Goal: Task Accomplishment & Management: Use online tool/utility

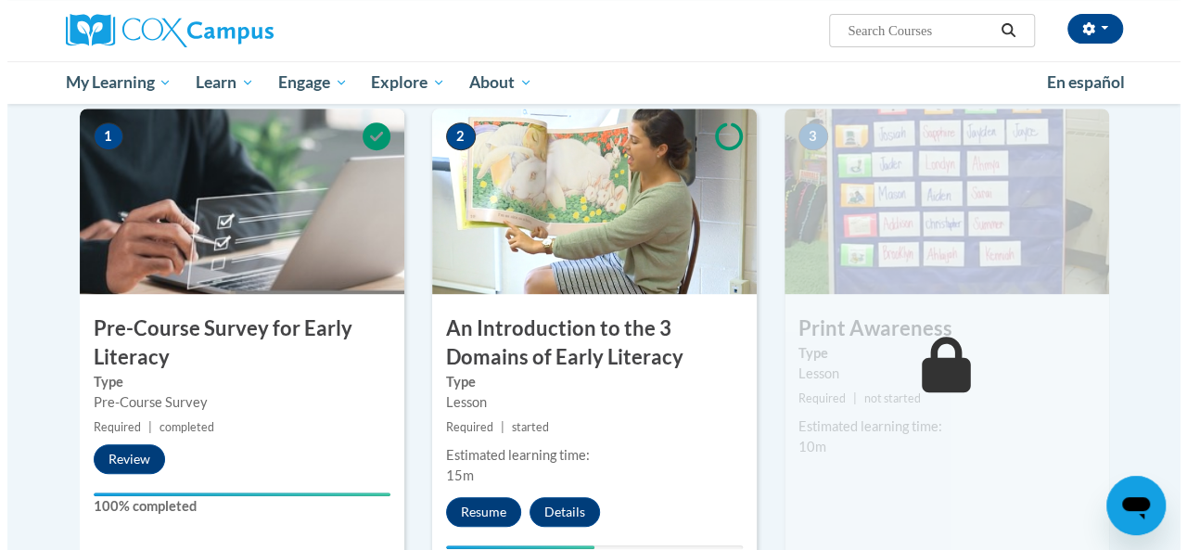
scroll to position [375, 0]
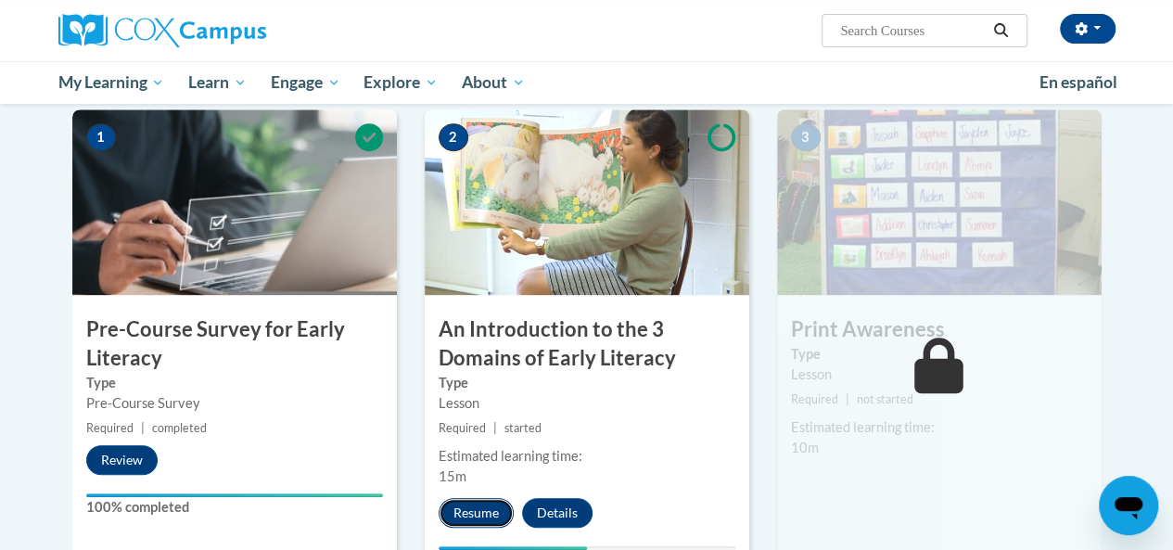
click at [471, 511] on button "Resume" at bounding box center [476, 513] width 75 height 30
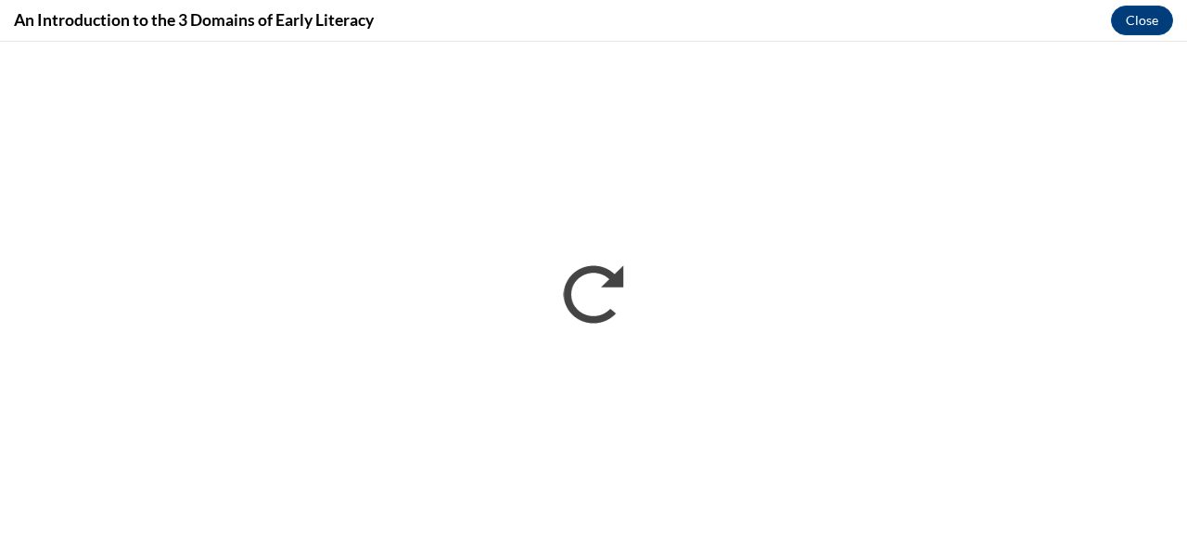
scroll to position [0, 0]
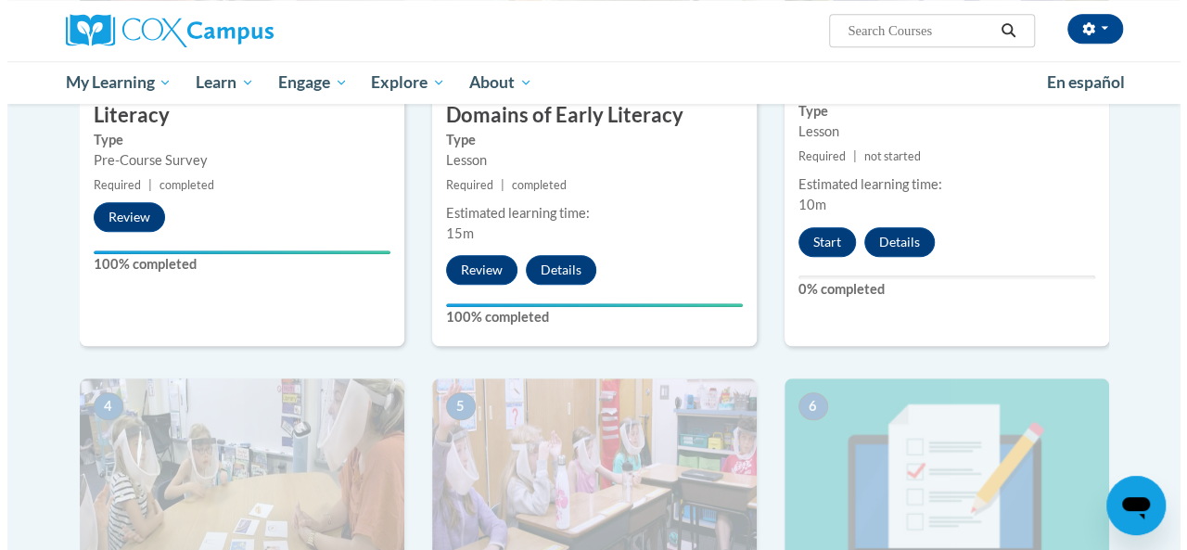
scroll to position [619, 0]
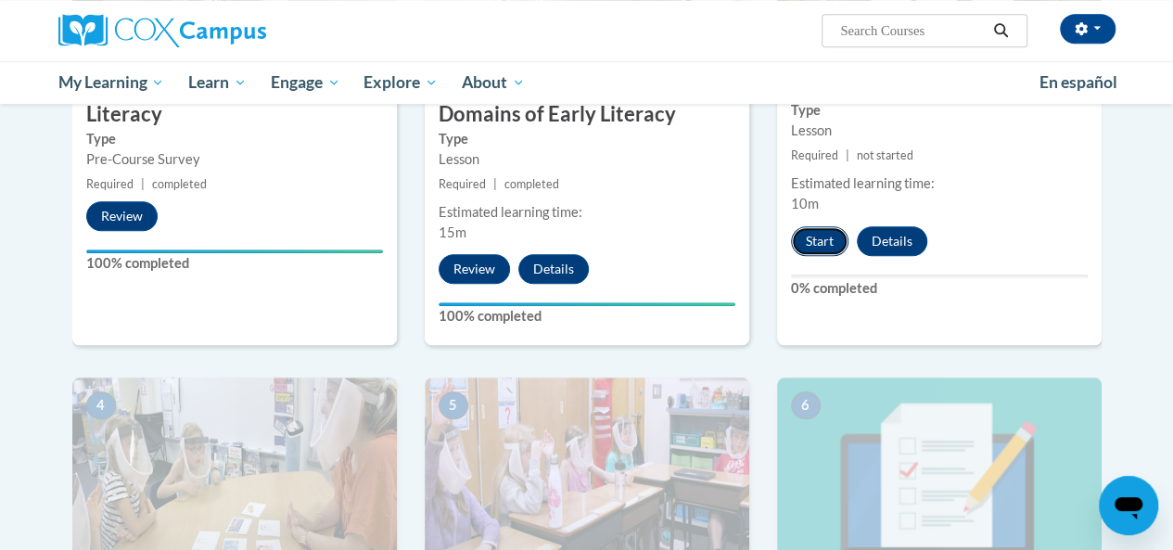
click at [837, 243] on button "Start" at bounding box center [820, 241] width 58 height 30
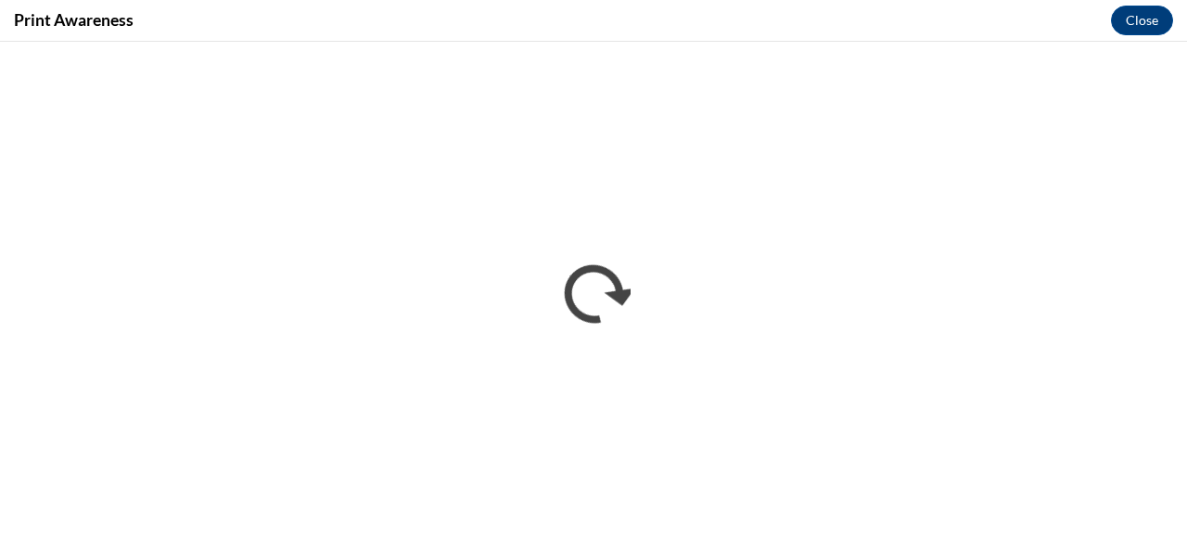
scroll to position [0, 0]
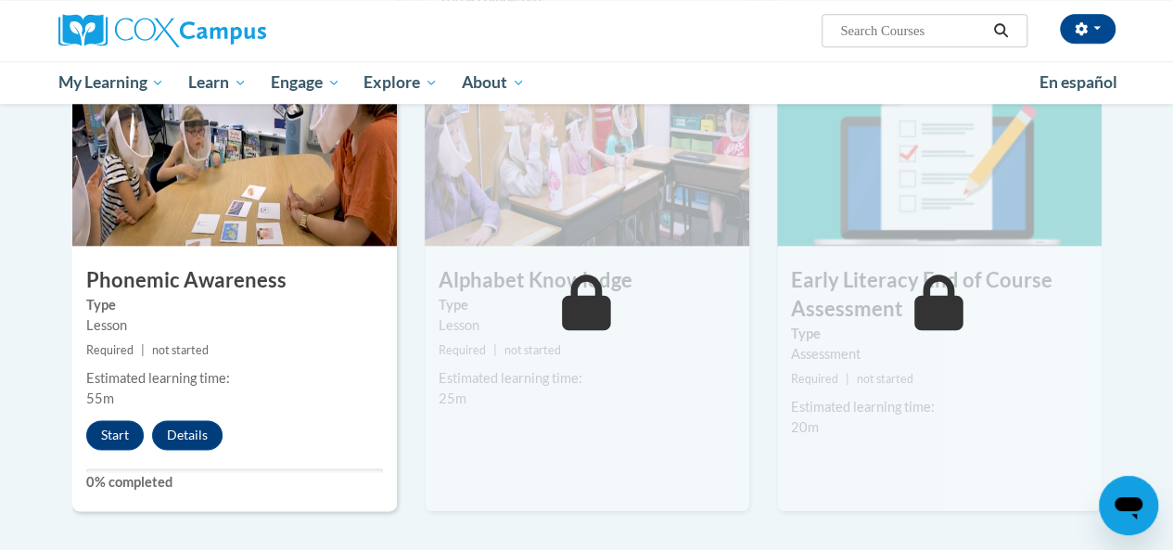
scroll to position [934, 0]
